Goal: Information Seeking & Learning: Understand process/instructions

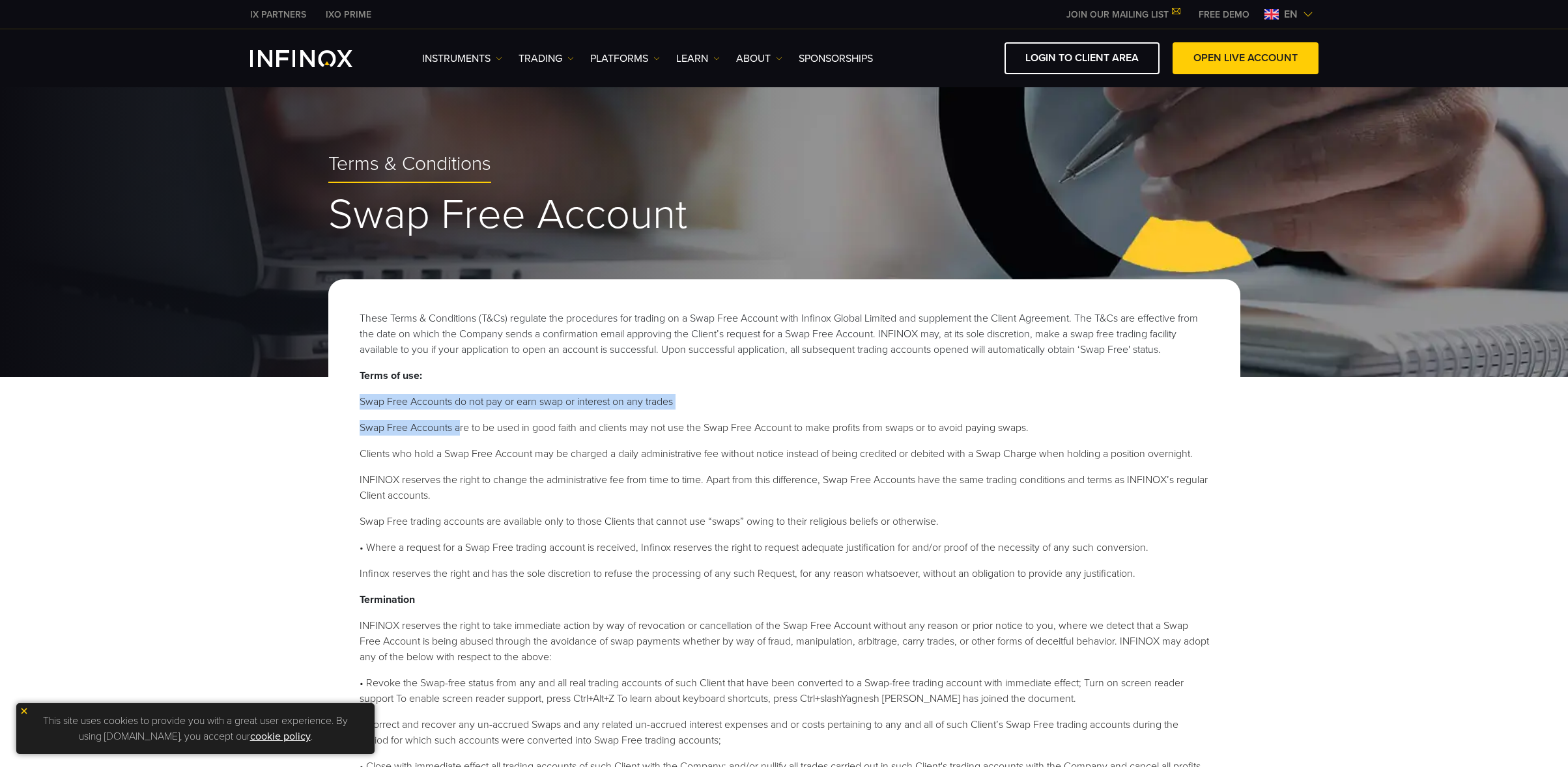
drag, startPoint x: 360, startPoint y: 402, endPoint x: 455, endPoint y: 415, distance: 95.9
click at [460, 413] on ol "Swap Free Accounts do not pay or earn swap or interest on any trades Swap Free …" at bounding box center [784, 488] width 850 height 188
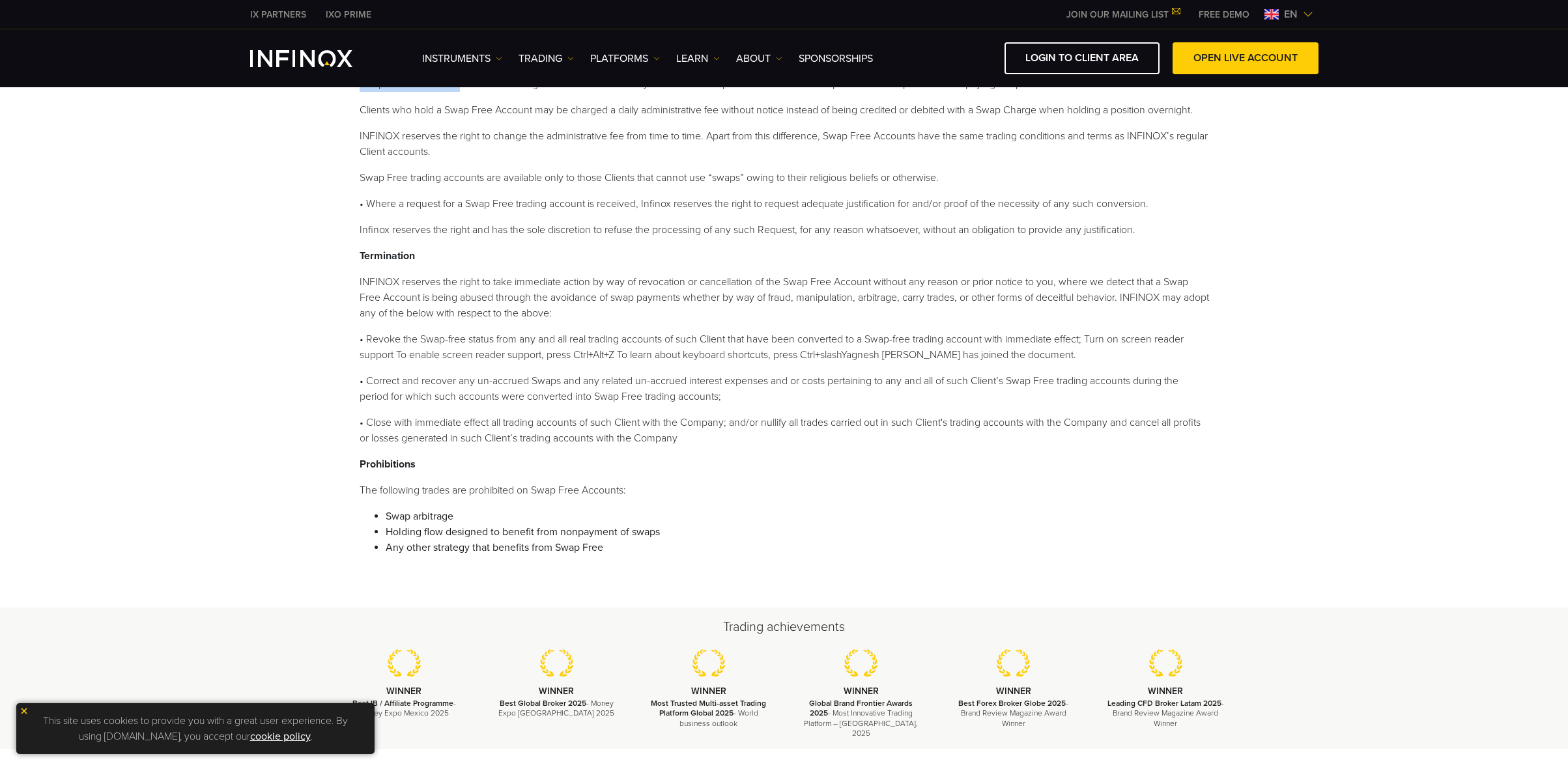
scroll to position [391, 0]
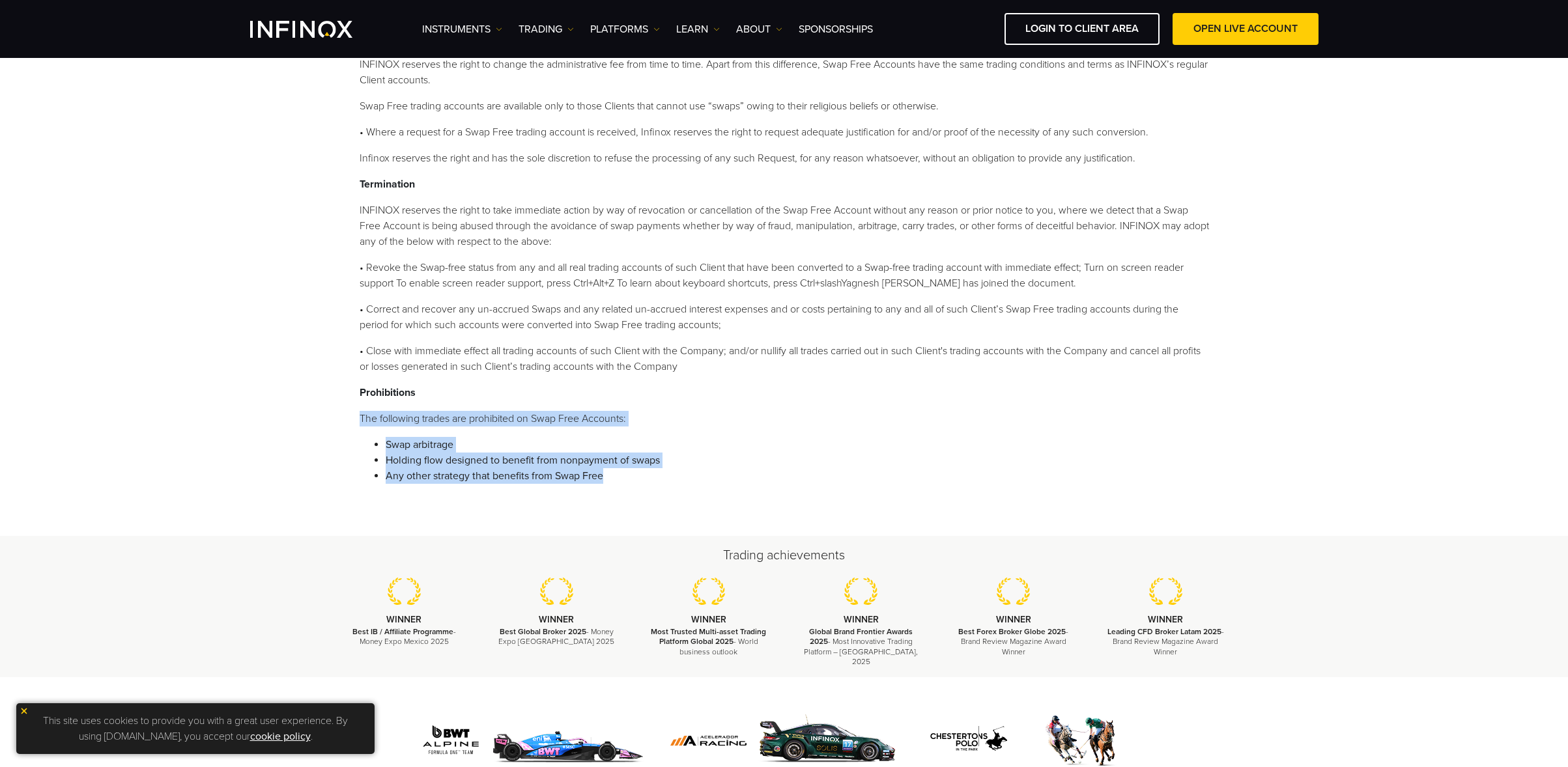
drag, startPoint x: 634, startPoint y: 483, endPoint x: 345, endPoint y: 415, distance: 296.9
click at [345, 415] on div "These Terms & Conditions (T&Cs) regulate the procedures for trading on a Swap F…" at bounding box center [784, 200] width 912 height 672
copy ol "The following trades are prohibited on Swap Free Accounts: Swap arbitrage Holdi…"
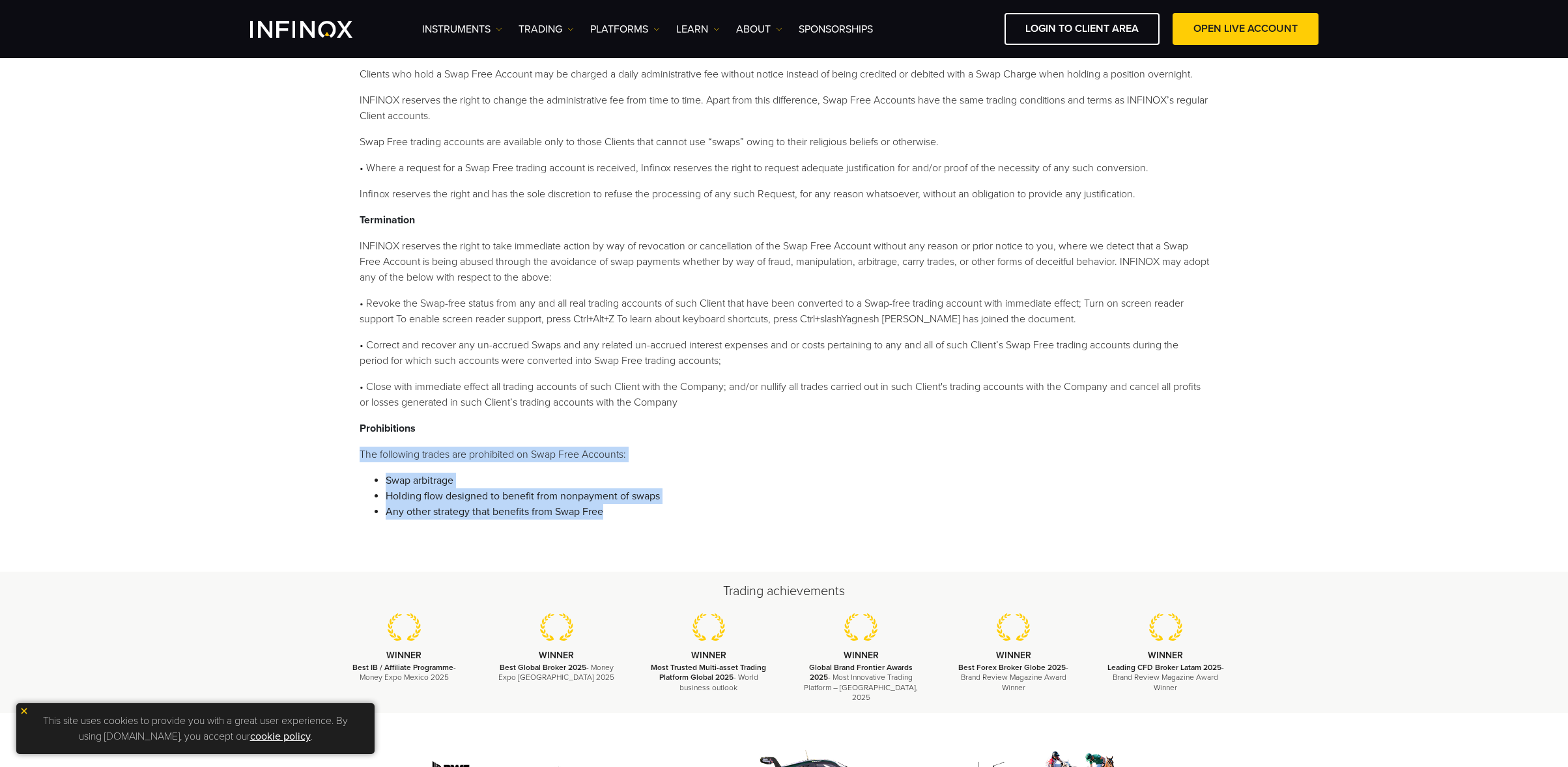
scroll to position [131, 0]
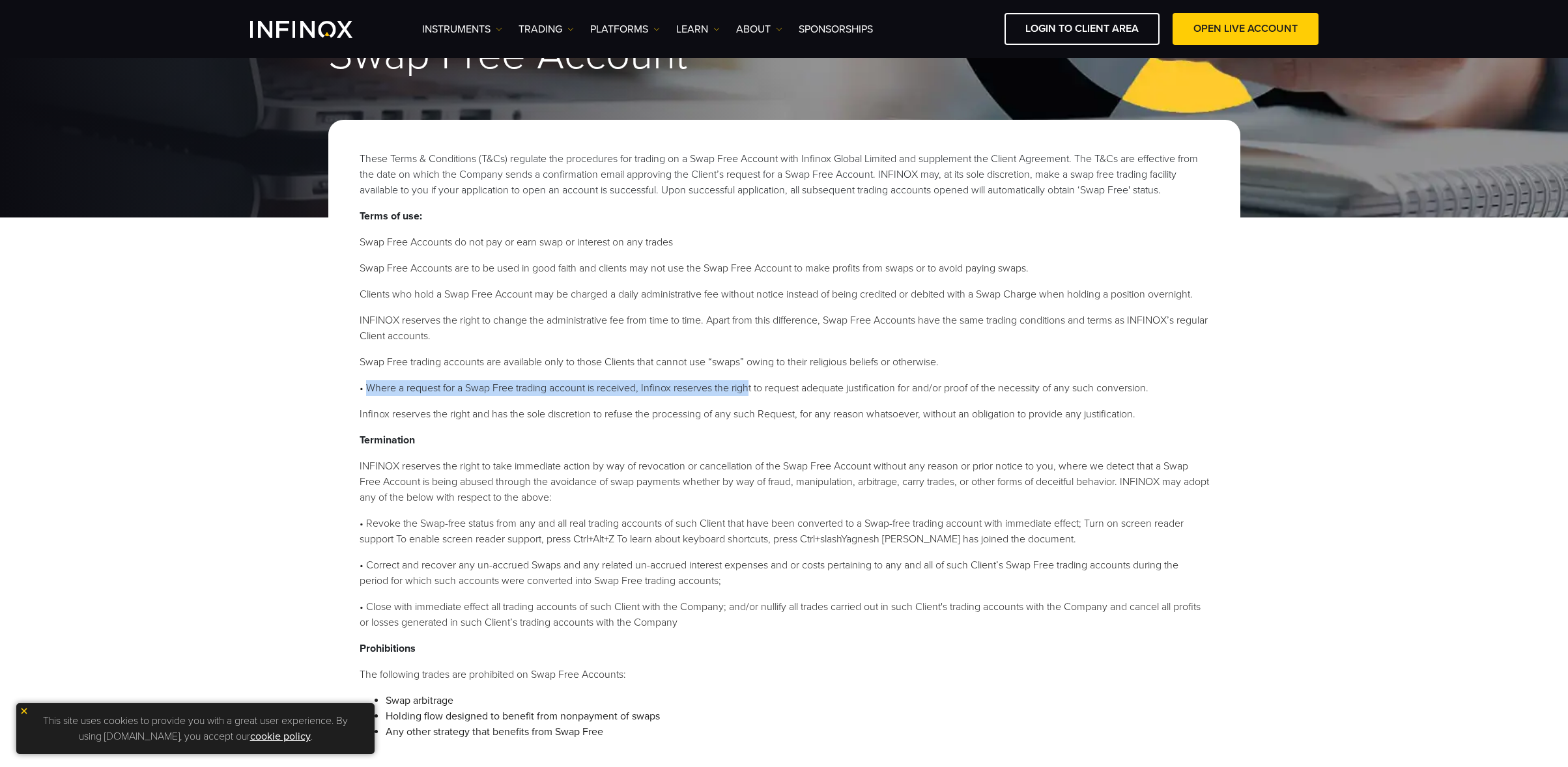
drag, startPoint x: 369, startPoint y: 385, endPoint x: 750, endPoint y: 390, distance: 381.0
click at [750, 390] on li "• Where a request for a Swap Free trading account is received, Infinox reserves…" at bounding box center [784, 388] width 850 height 15
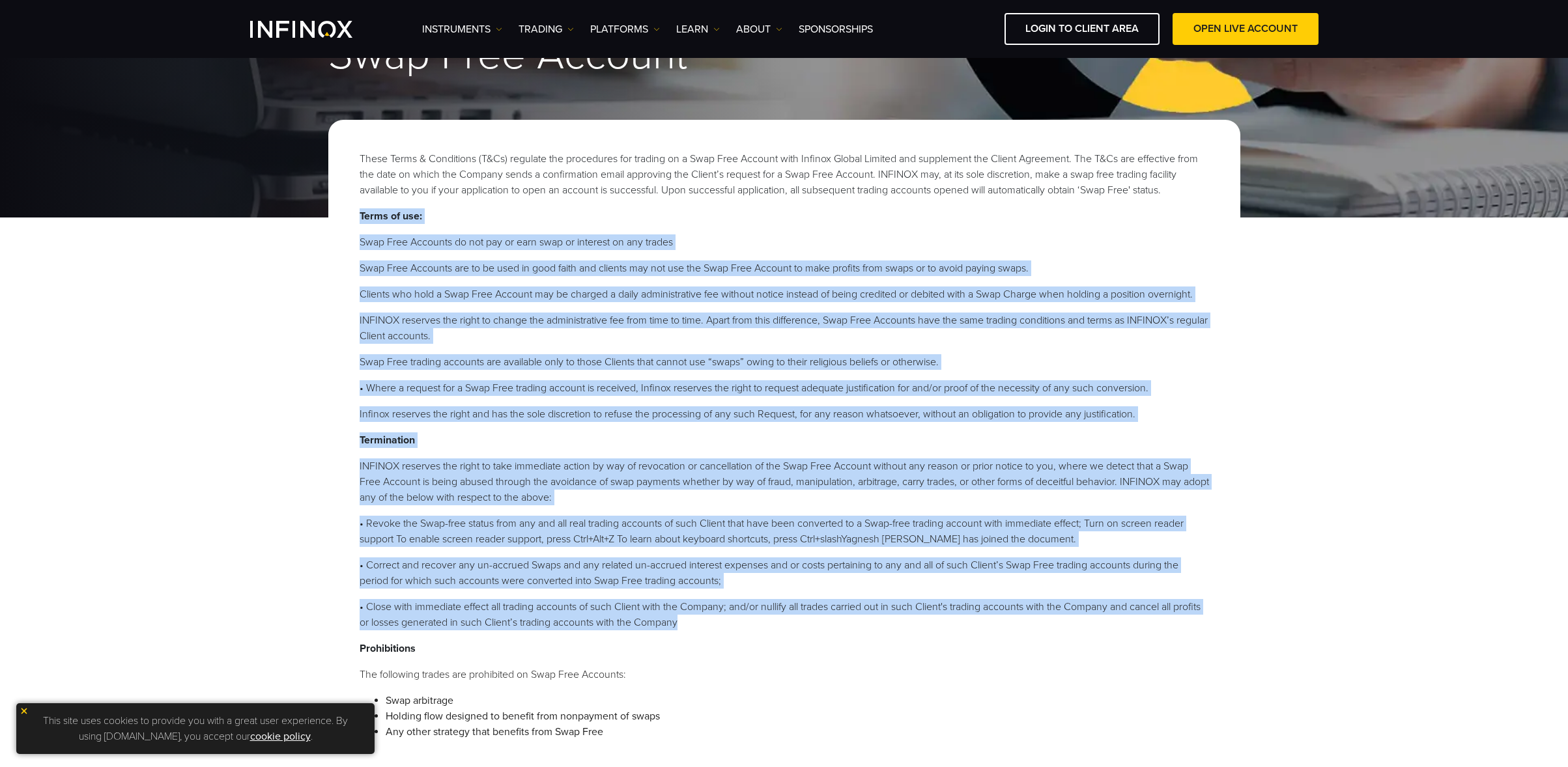
drag, startPoint x: 358, startPoint y: 213, endPoint x: 889, endPoint y: 624, distance: 671.5
click at [889, 624] on div "These Terms & Conditions (T&Cs) regulate the procedures for trading on a Swap F…" at bounding box center [784, 456] width 912 height 672
copy div "Lorem ip dol: Sita Cons Adipisci el sed doe te inci utla et dolorema al eni adm…"
click at [500, 224] on p "Terms of use:" at bounding box center [784, 216] width 850 height 15
